Goal: Transaction & Acquisition: Purchase product/service

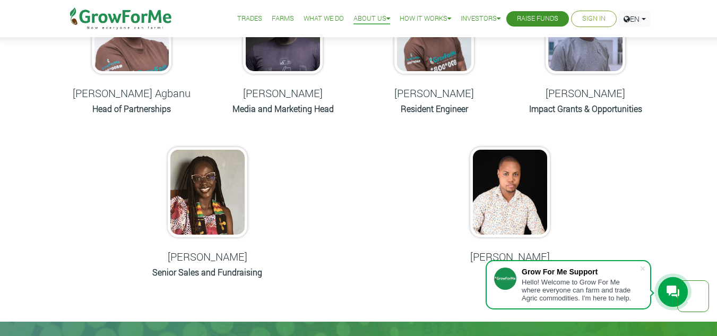
scroll to position [584, 0]
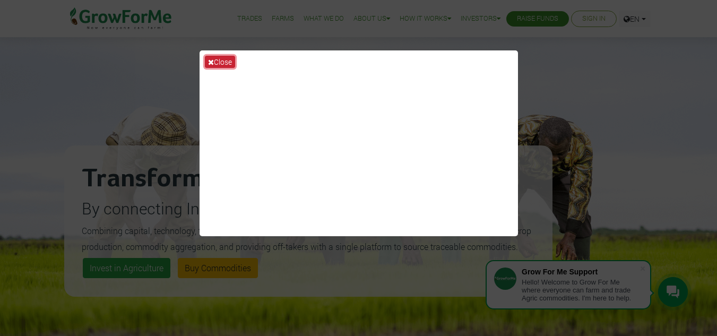
click at [210, 62] on icon at bounding box center [211, 61] width 6 height 7
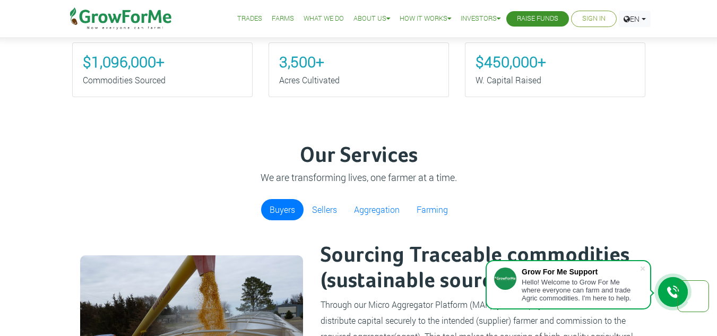
scroll to position [637, 0]
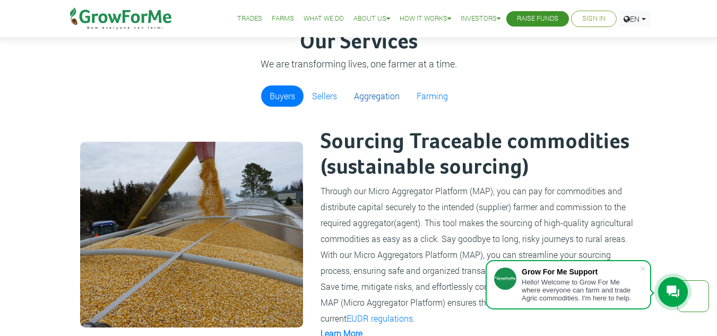
click at [361, 97] on link "Aggregation" at bounding box center [376, 95] width 63 height 21
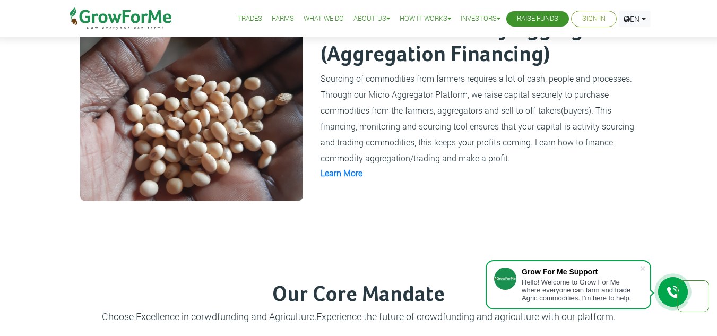
scroll to position [743, 0]
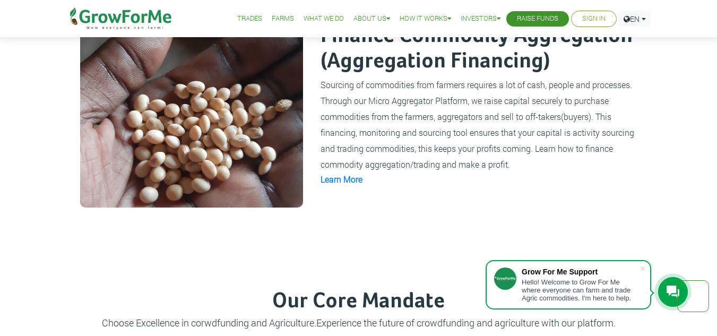
click at [241, 19] on link "Trades" at bounding box center [249, 18] width 25 height 11
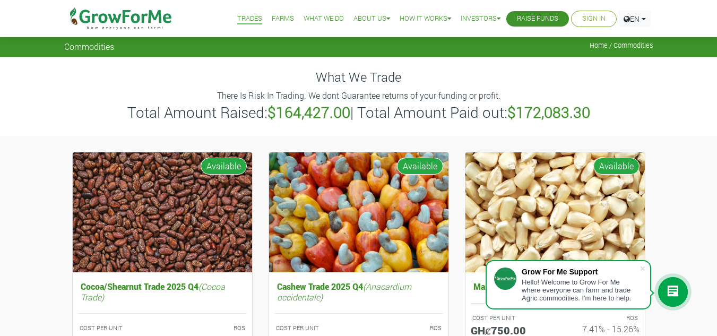
scroll to position [106, 0]
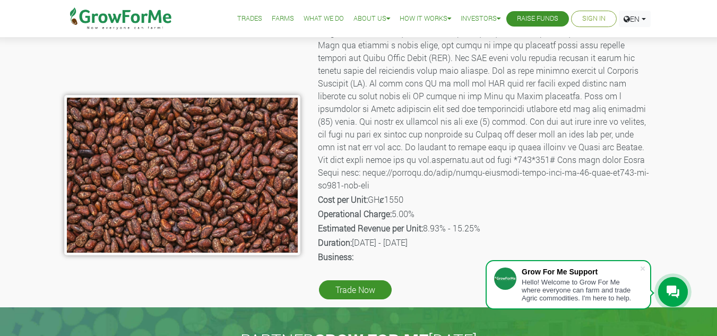
scroll to position [159, 0]
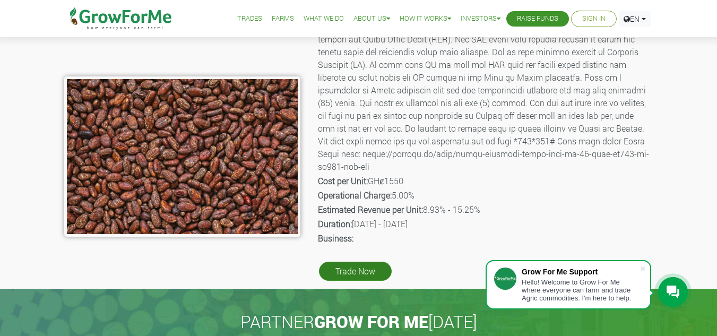
click at [359, 276] on link "Trade Now" at bounding box center [355, 271] width 73 height 19
click at [366, 273] on link "Trade Now" at bounding box center [355, 271] width 73 height 19
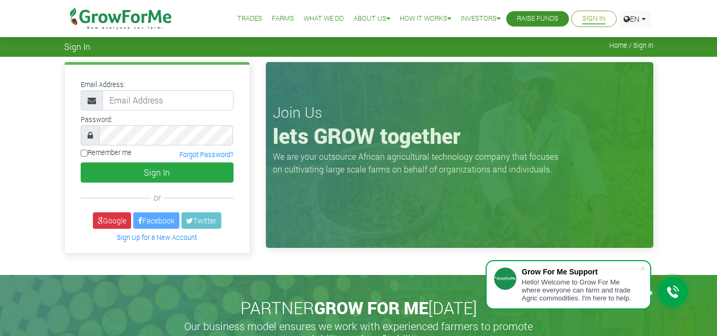
click at [678, 289] on icon at bounding box center [672, 291] width 13 height 13
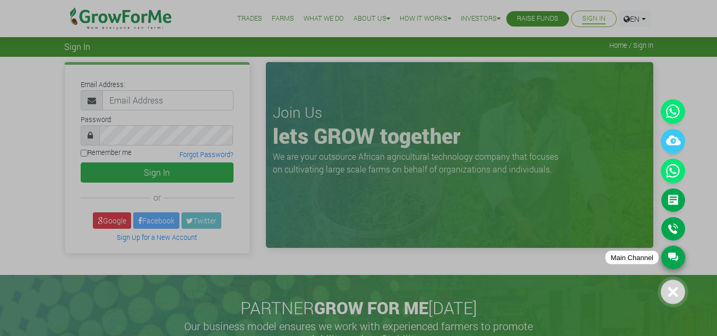
click at [672, 263] on link "Main Channel" at bounding box center [673, 257] width 24 height 23
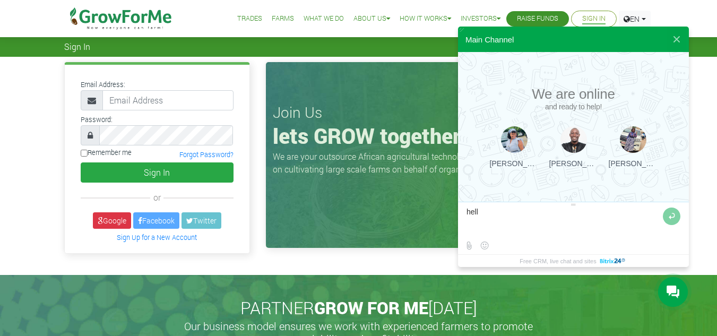
type textarea "hello"
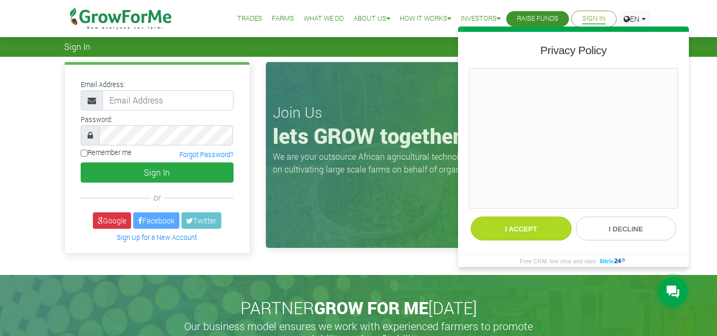
click at [502, 224] on button "I accept" at bounding box center [521, 228] width 101 height 24
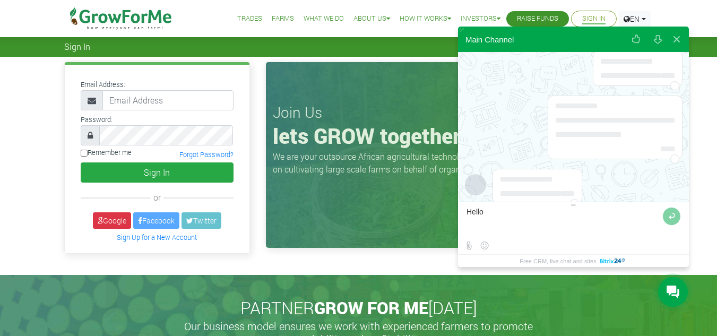
scroll to position [73, 0]
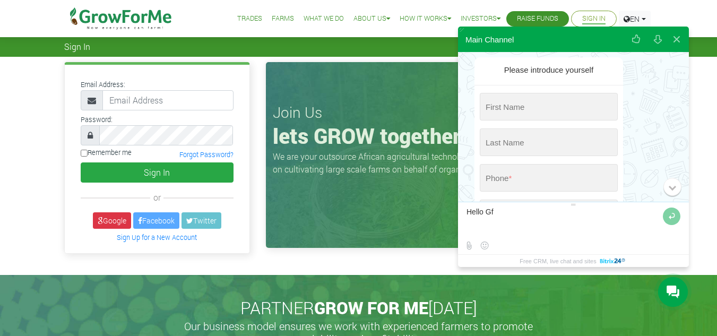
type textarea "Hello Gfw"
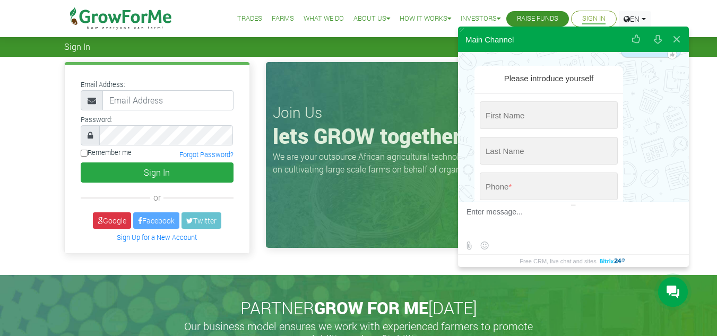
scroll to position [60, 0]
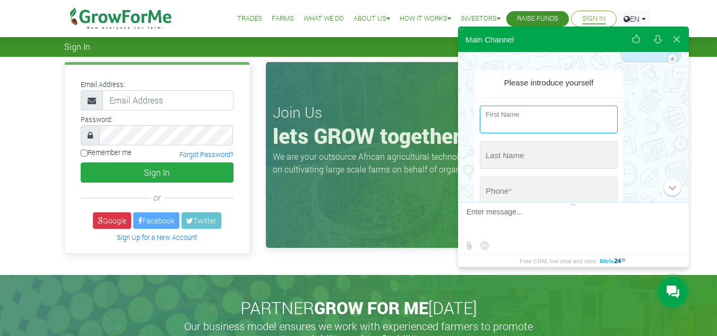
click at [519, 121] on input "string" at bounding box center [549, 120] width 138 height 28
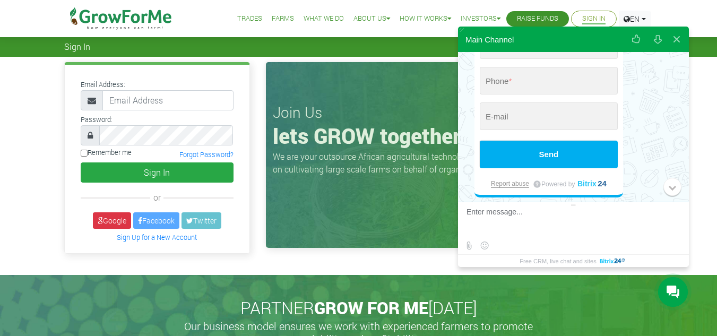
scroll to position [219, 0]
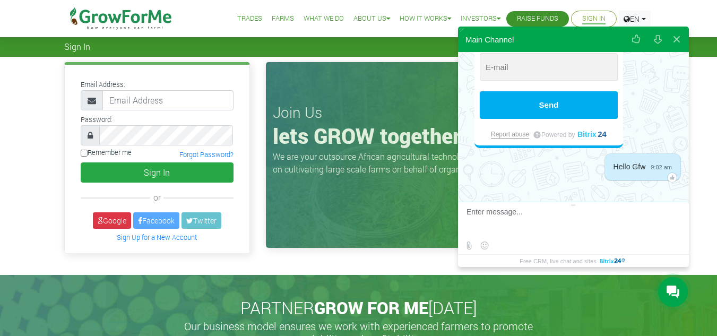
click at [370, 116] on h3 "Join Us" at bounding box center [460, 112] width 374 height 18
click at [678, 37] on button at bounding box center [676, 39] width 19 height 25
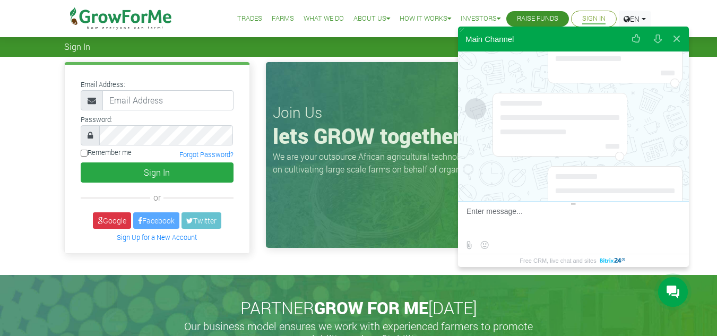
scroll to position [1169, 0]
